Goal: Find specific fact: Find specific fact

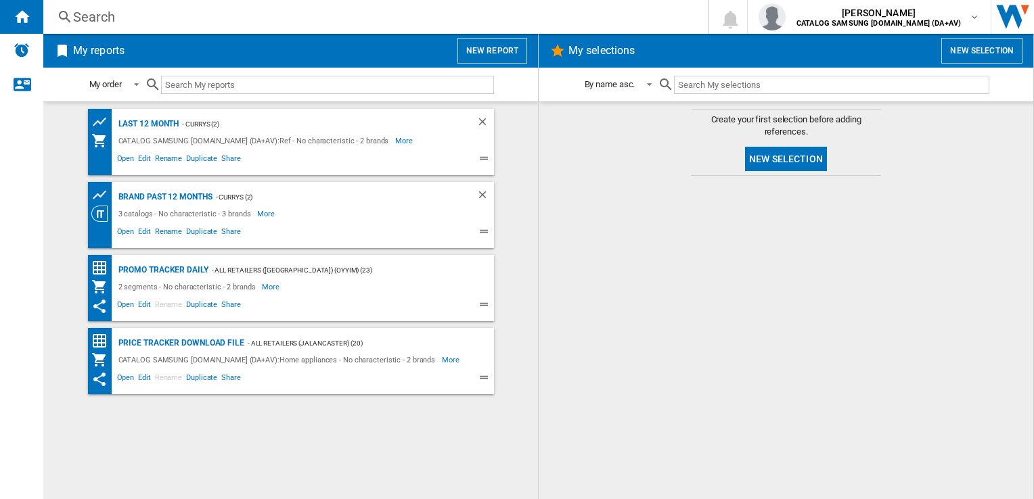
click at [338, 12] on div "Search" at bounding box center [373, 16] width 600 height 19
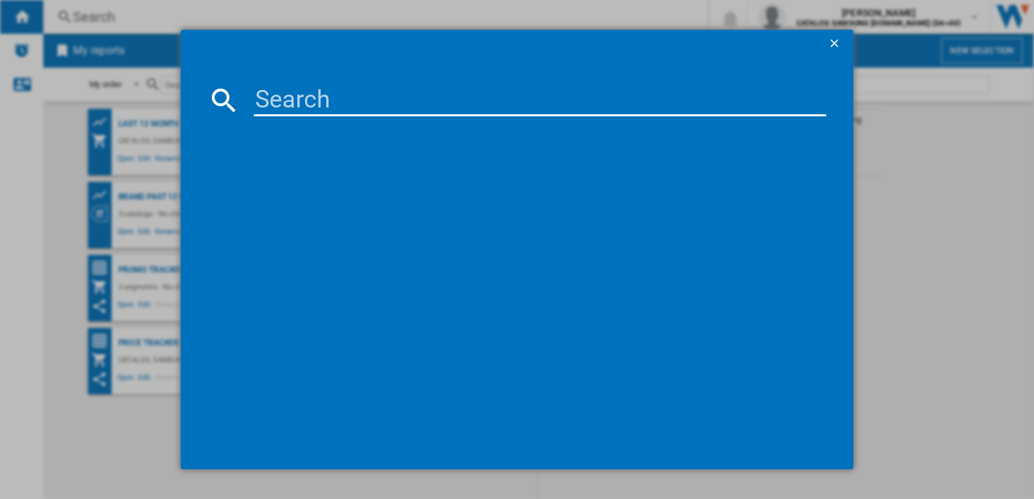
click at [303, 106] on input at bounding box center [540, 100] width 572 height 32
paste input "RS57DG400EM9EU"
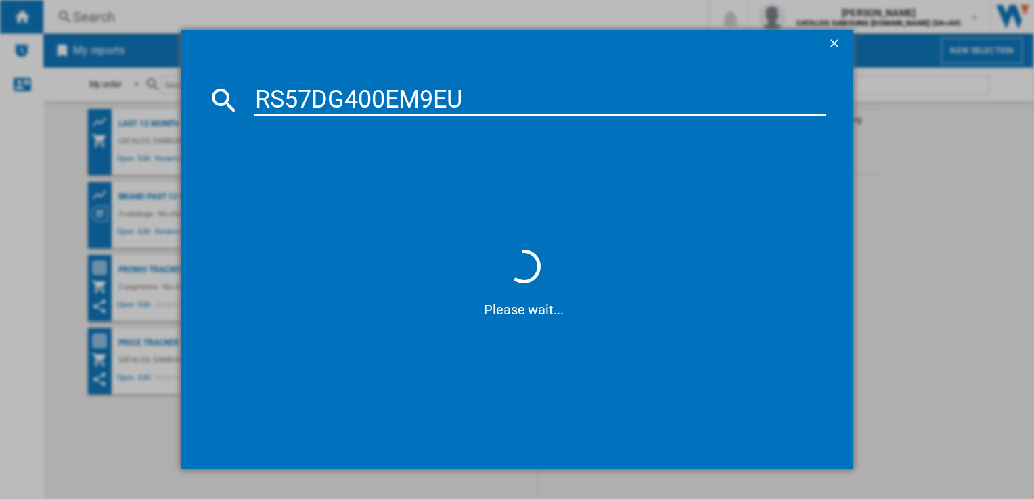
type input "RS57DG400EM9EU"
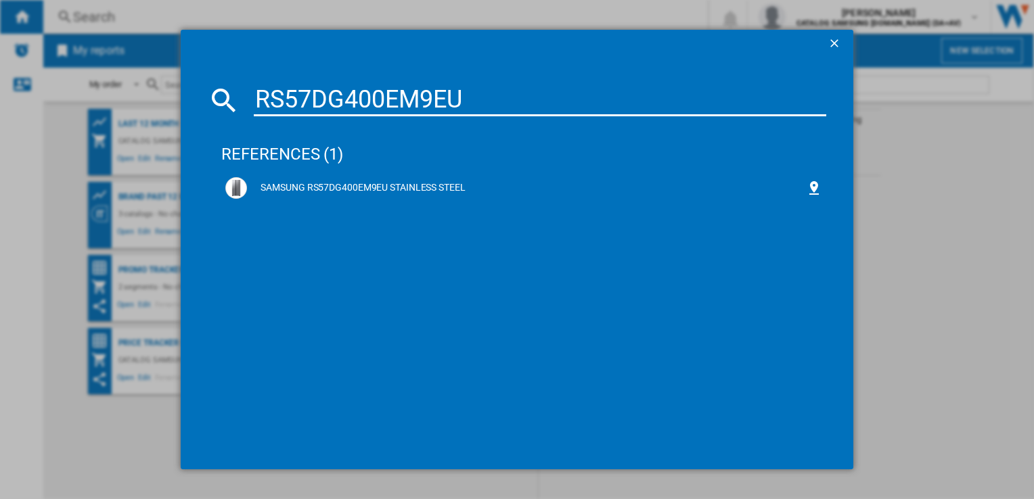
click at [798, 292] on div "references (1) SAMSUNG RS57DG400EM9EU STAINLESS STEEL" at bounding box center [523, 282] width 604 height 319
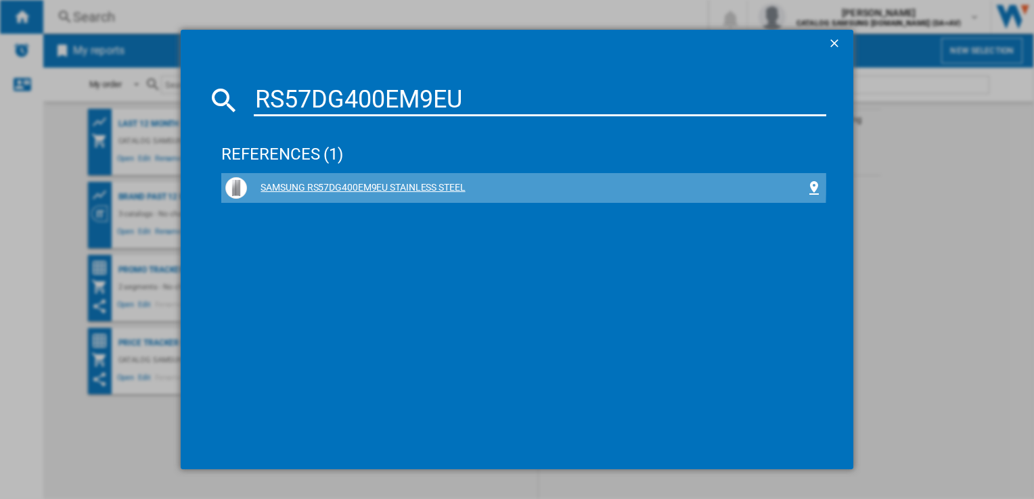
click at [417, 183] on div "SAMSUNG RS57DG400EM9EU STAINLESS STEEL" at bounding box center [526, 188] width 558 height 14
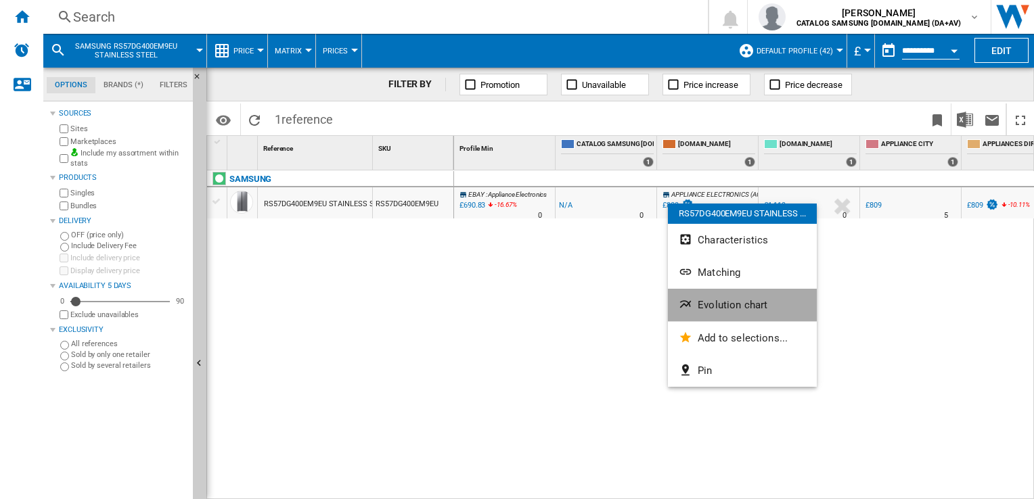
click at [698, 301] on span "Evolution chart" at bounding box center [733, 305] width 70 height 12
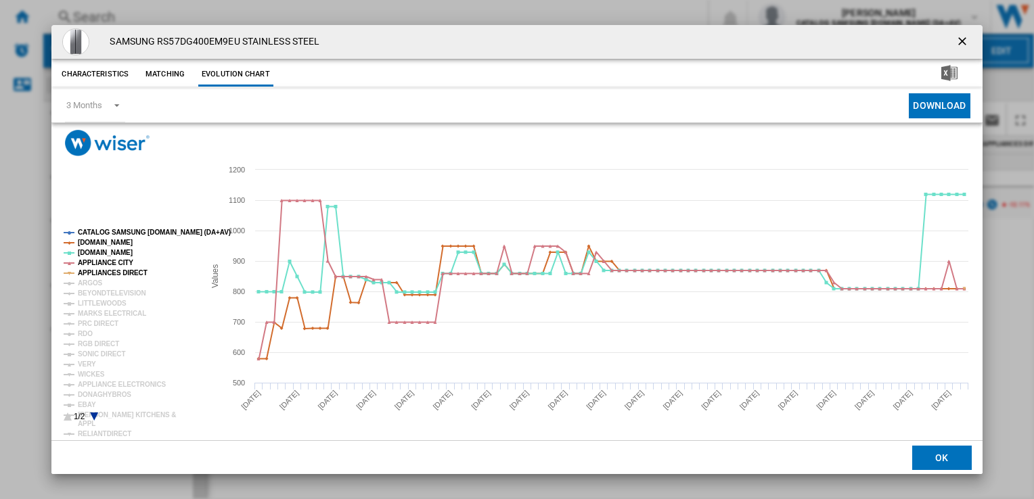
click at [92, 416] on icon "Product popup" at bounding box center [95, 417] width 8 height 8
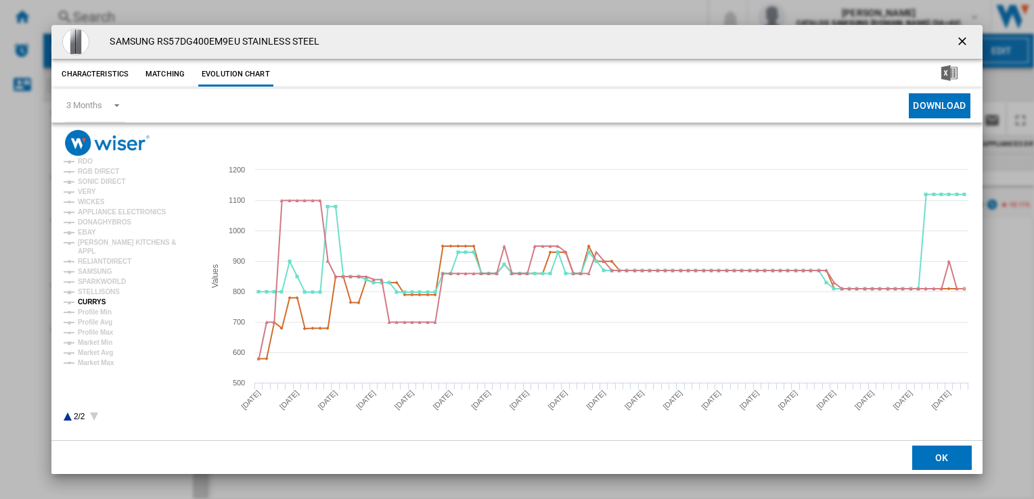
click at [97, 306] on tspan "CURRYS" at bounding box center [92, 301] width 28 height 7
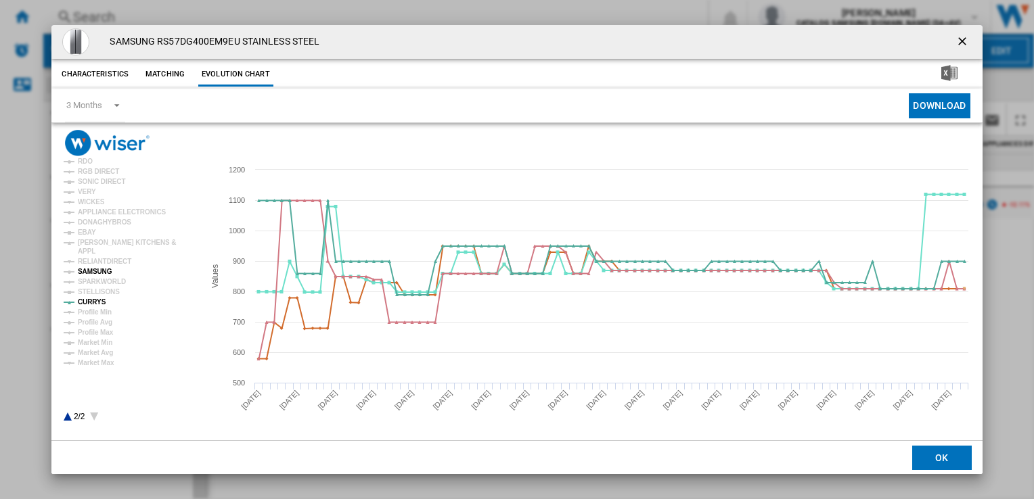
click at [91, 270] on tspan "SAMSUNG" at bounding box center [95, 271] width 35 height 7
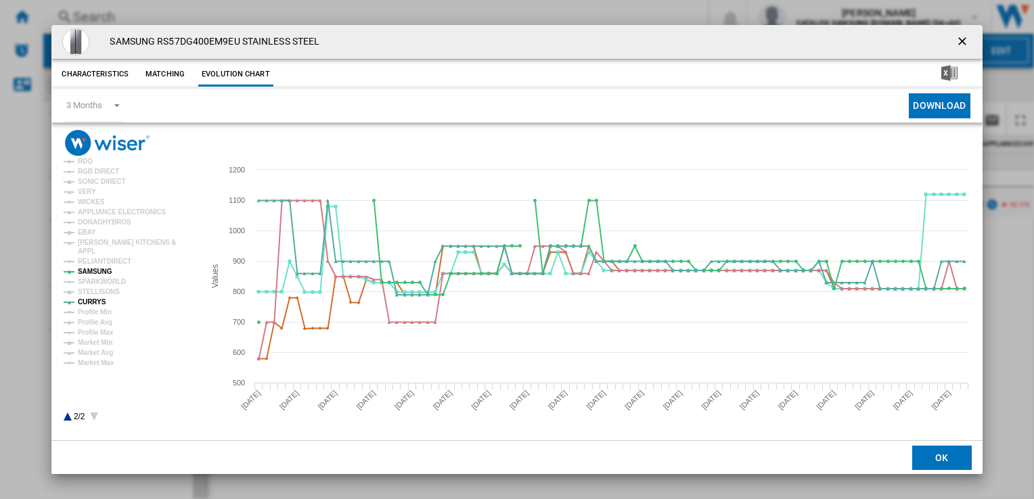
click at [68, 416] on icon "Product popup" at bounding box center [68, 417] width 8 height 8
